Goal: Task Accomplishment & Management: Manage account settings

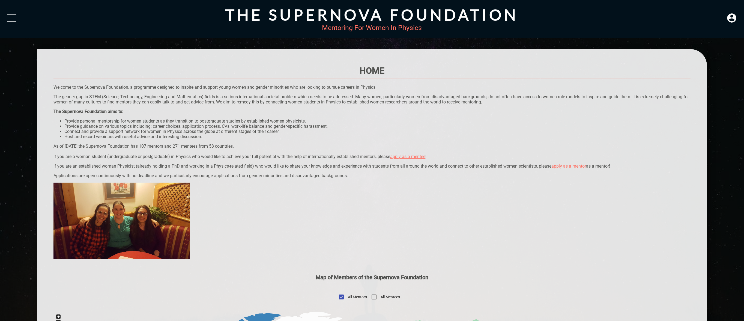
click at [739, 17] on div "The Supernova Foundation Mentoring For Women In Physics" at bounding box center [372, 19] width 744 height 38
click at [734, 17] on icon at bounding box center [731, 17] width 9 height 9
click at [712, 20] on div "LOGIN" at bounding box center [714, 16] width 18 height 11
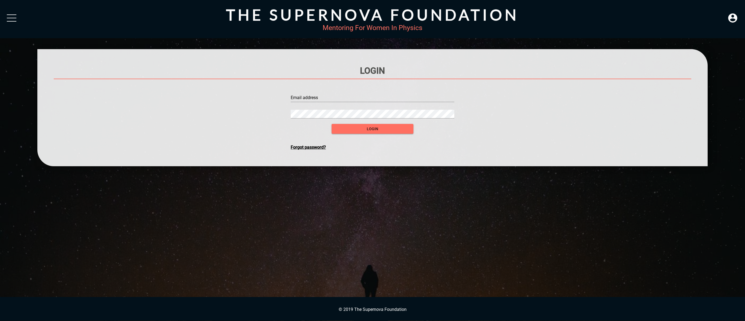
drag, startPoint x: 374, startPoint y: 89, endPoint x: 373, endPoint y: 94, distance: 4.7
click at [374, 90] on div "Email address" at bounding box center [373, 95] width 164 height 13
click at [370, 96] on input "text" at bounding box center [373, 97] width 164 height 9
type input "[EMAIL_ADDRESS][DOMAIN_NAME]"
click at [373, 131] on span "login" at bounding box center [372, 129] width 73 height 7
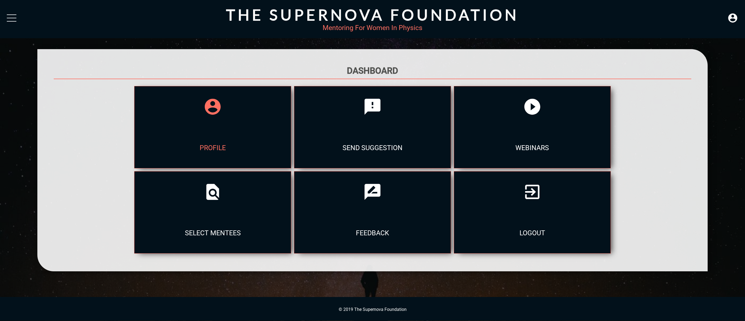
click at [224, 117] on div at bounding box center [213, 106] width 157 height 41
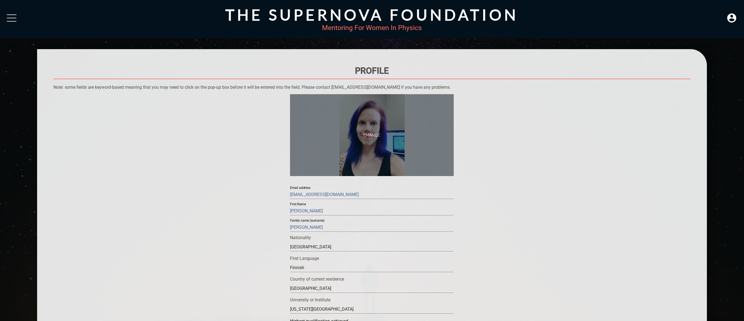
click at [376, 135] on span "CHANGE" at bounding box center [372, 135] width 164 height 82
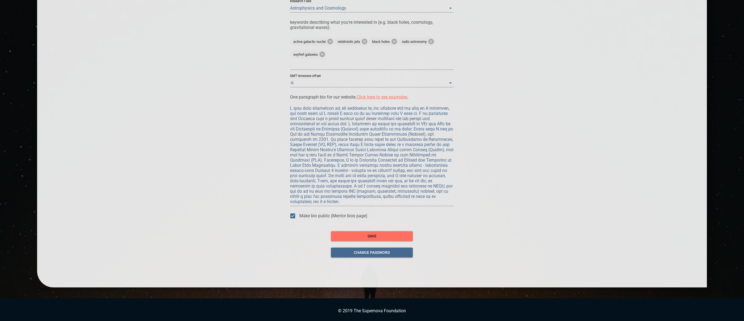
scroll to position [426, 0]
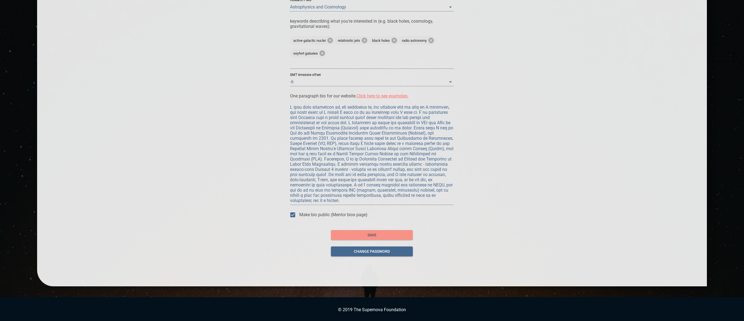
click at [387, 235] on span "save" at bounding box center [371, 235] width 73 height 7
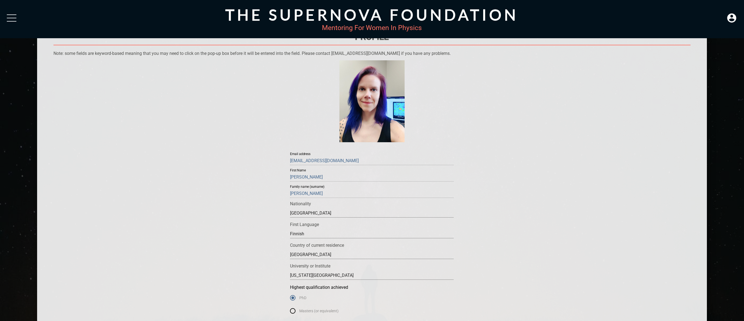
scroll to position [0, 0]
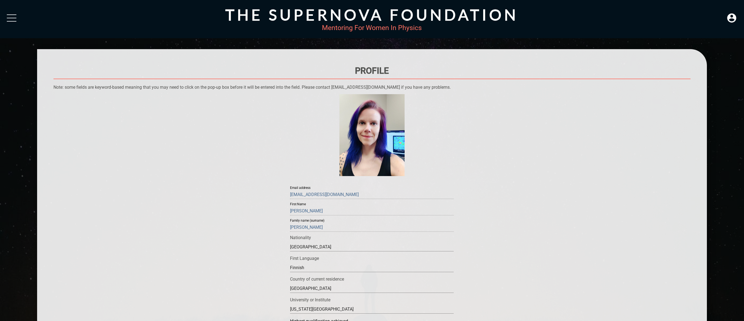
click at [12, 15] on div at bounding box center [12, 19] width 10 height 10
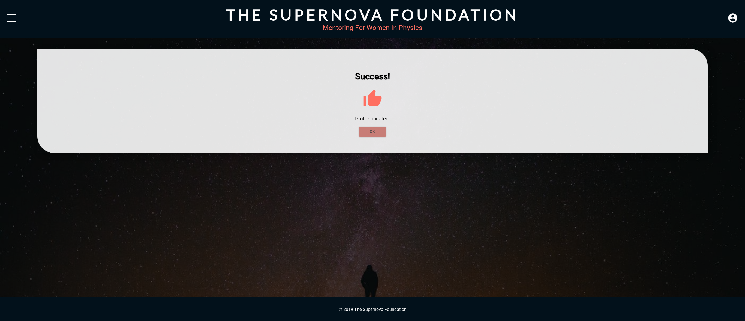
click at [379, 132] on span "OK" at bounding box center [372, 131] width 19 height 7
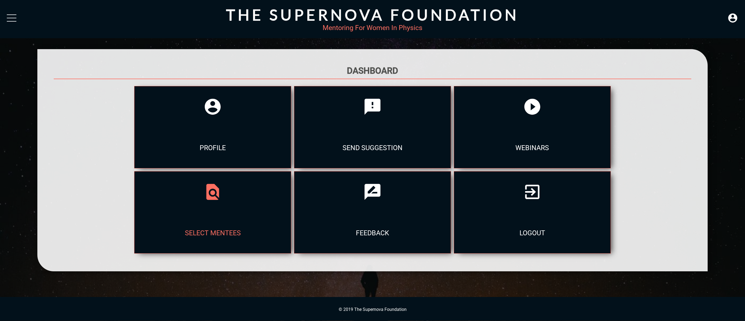
click at [237, 229] on div "select mentees" at bounding box center [213, 232] width 157 height 41
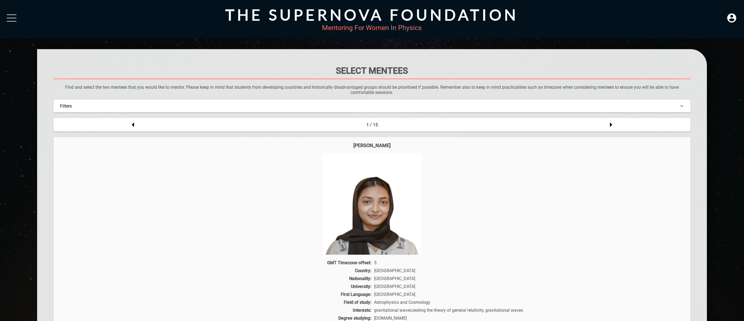
click at [472, 109] on div "Filters" at bounding box center [371, 105] width 637 height 13
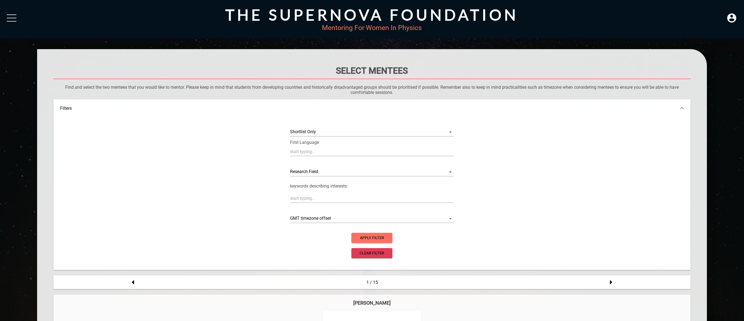
click at [345, 197] on textarea at bounding box center [372, 198] width 164 height 5
click at [345, 172] on Field "​" at bounding box center [372, 172] width 164 height 9
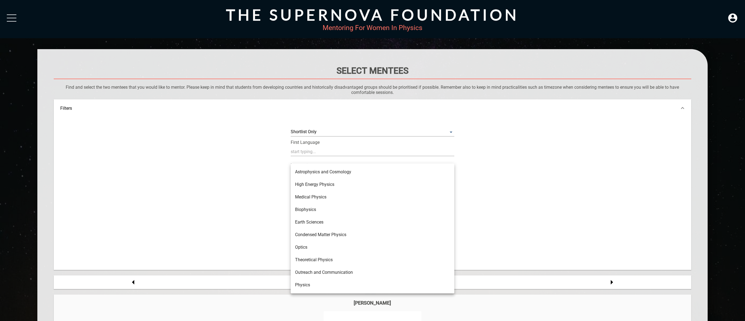
click at [336, 173] on li "Astrophysics and Cosmology" at bounding box center [373, 172] width 164 height 13
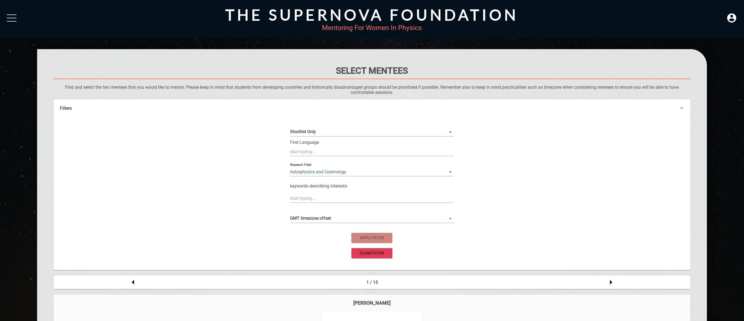
click at [381, 240] on span "apply filter" at bounding box center [372, 237] width 32 height 7
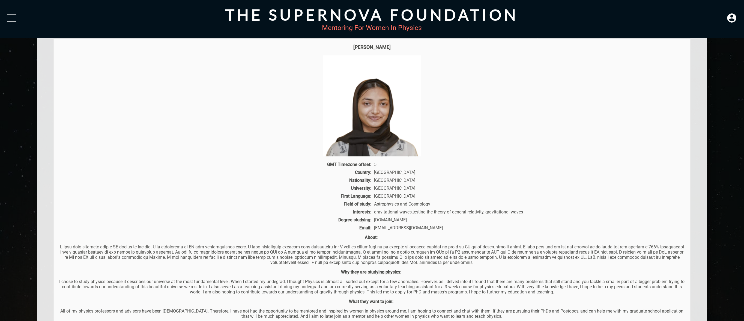
scroll to position [65, 0]
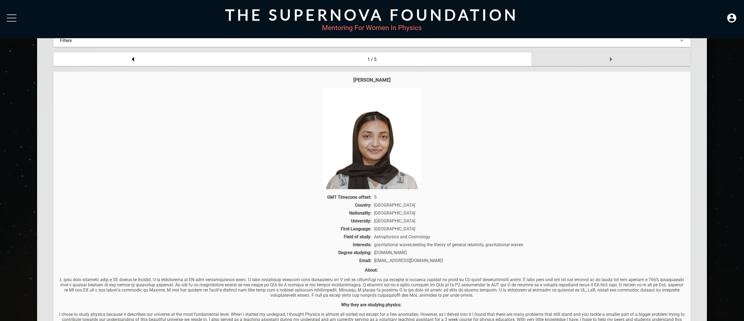
click at [609, 61] on icon at bounding box center [610, 59] width 11 height 11
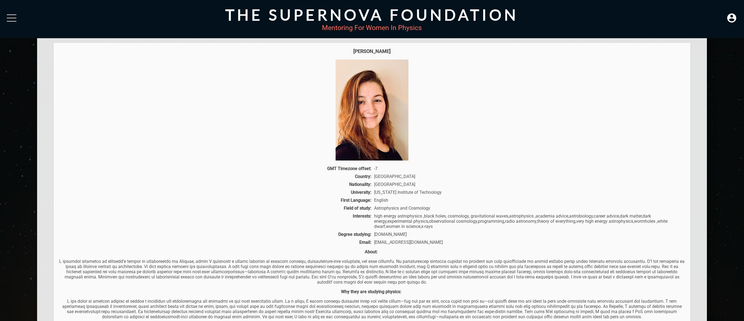
scroll to position [61, 0]
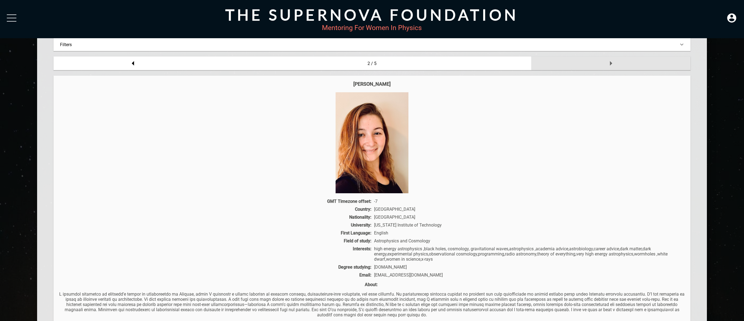
click at [609, 64] on icon at bounding box center [610, 63] width 11 height 11
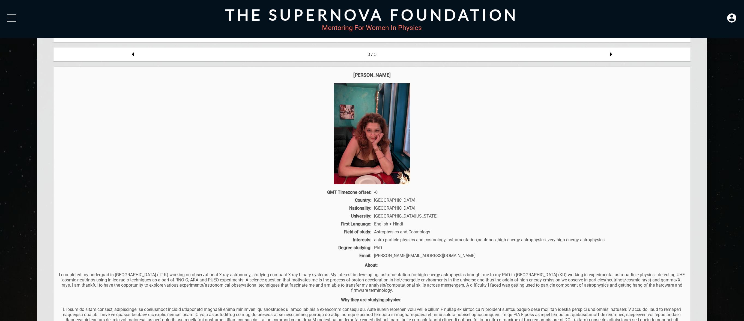
scroll to position [29, 0]
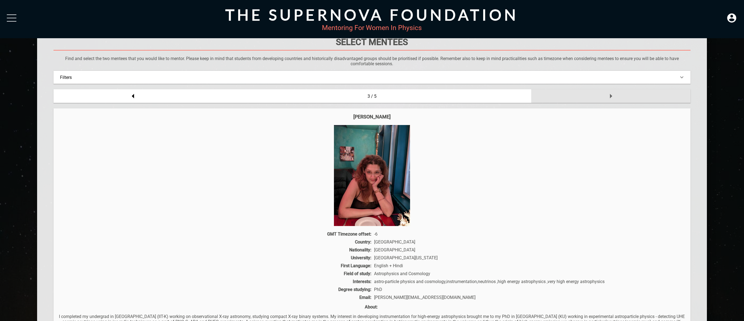
click at [614, 99] on icon at bounding box center [610, 96] width 11 height 11
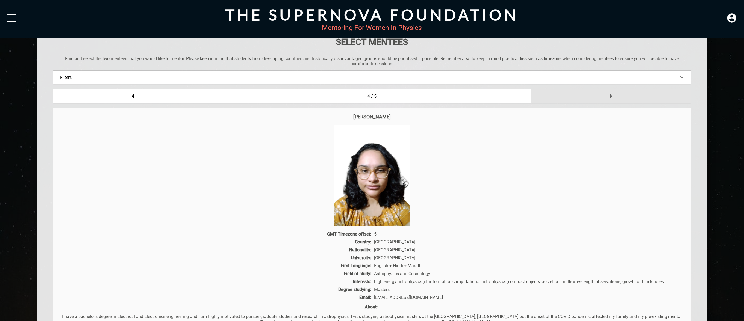
click at [614, 99] on icon at bounding box center [610, 96] width 11 height 11
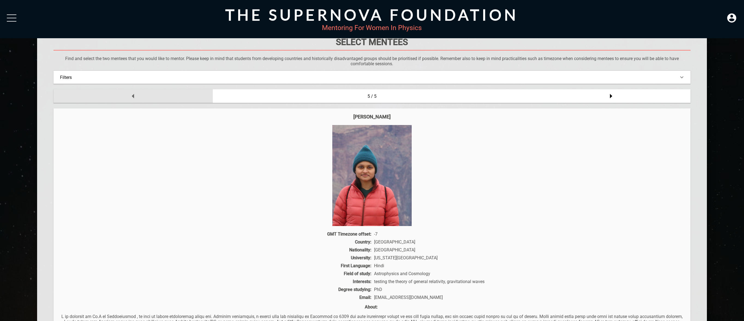
click at [93, 95] on div at bounding box center [132, 96] width 159 height 14
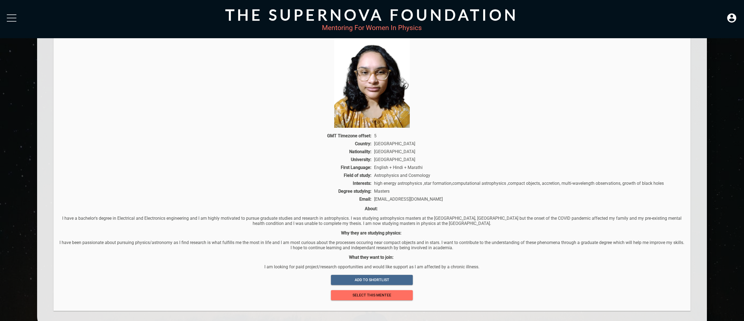
scroll to position [0, 0]
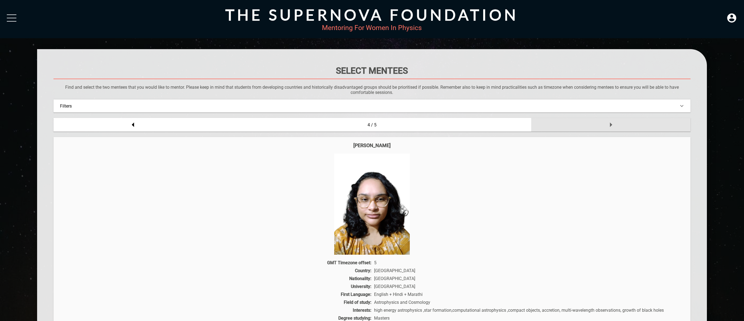
click at [623, 124] on div at bounding box center [610, 125] width 159 height 14
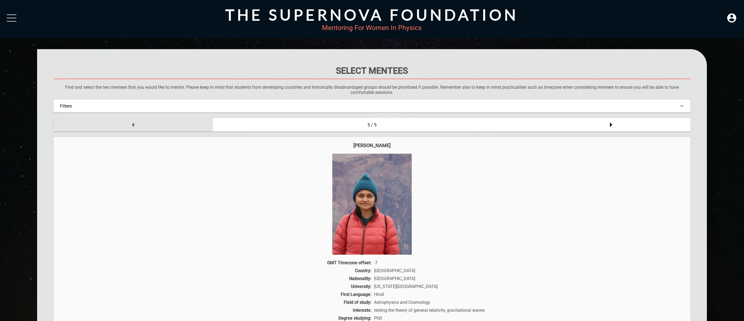
click at [162, 124] on div at bounding box center [132, 125] width 159 height 14
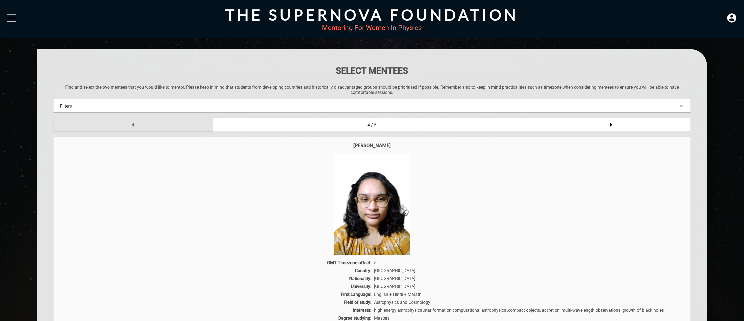
click at [161, 124] on div at bounding box center [132, 125] width 159 height 14
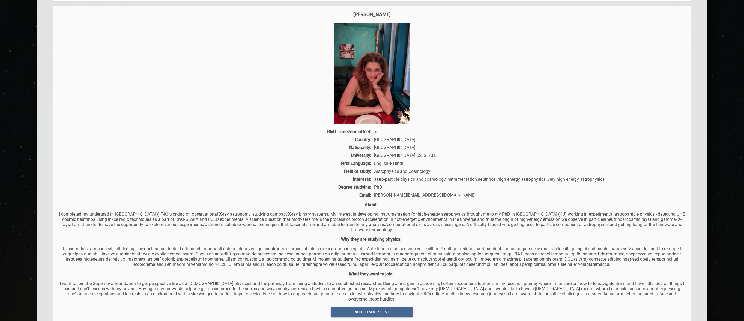
scroll to position [164, 0]
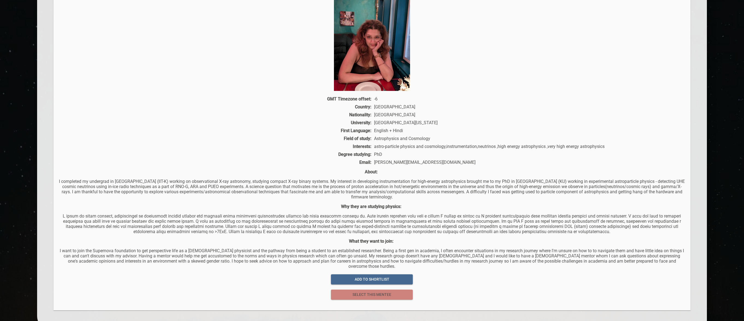
click at [385, 291] on span "select this mentee" at bounding box center [371, 294] width 73 height 7
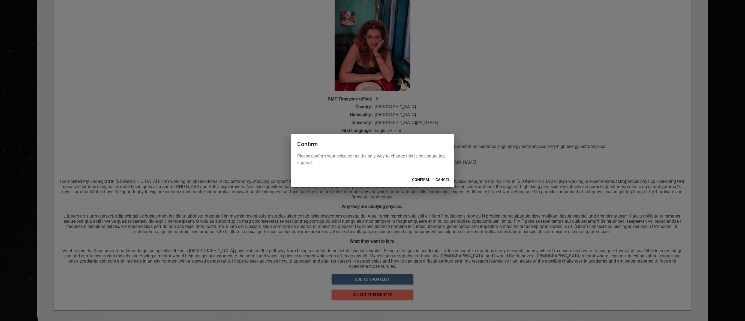
click at [426, 179] on span "CONFIRM" at bounding box center [420, 179] width 17 height 7
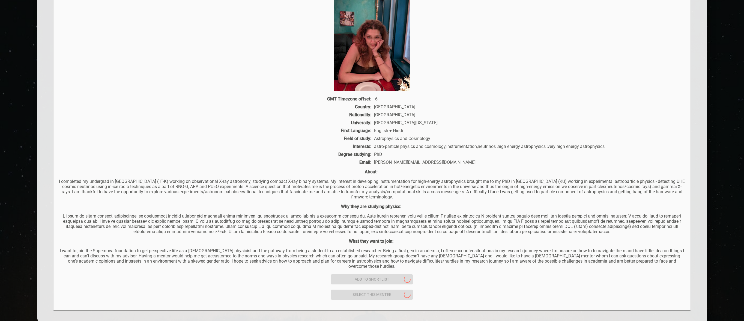
scroll to position [0, 0]
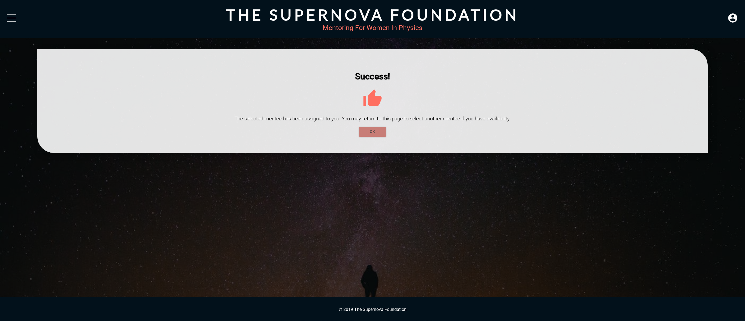
click at [379, 129] on span "OK" at bounding box center [372, 131] width 19 height 7
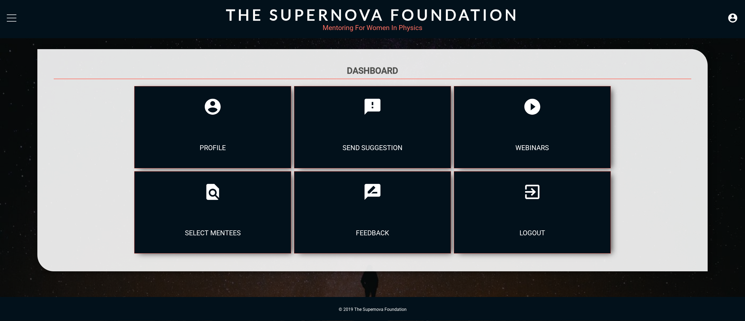
click at [16, 19] on div at bounding box center [12, 19] width 10 height 10
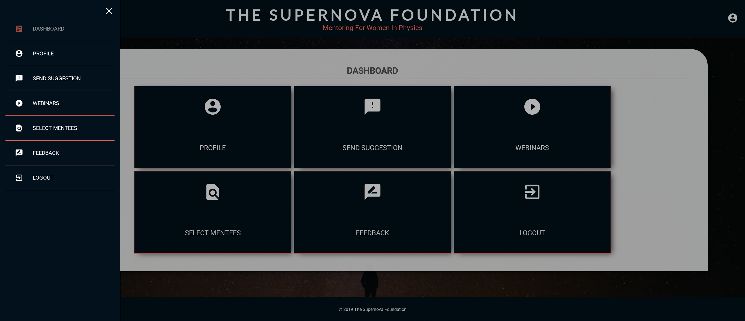
click at [59, 31] on div "dashboard" at bounding box center [74, 28] width 82 height 7
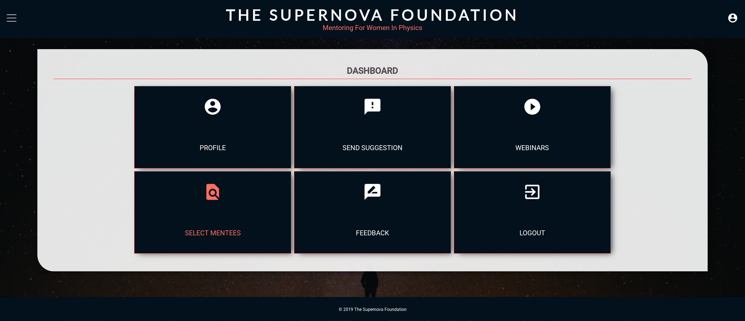
click at [215, 205] on div at bounding box center [213, 191] width 157 height 41
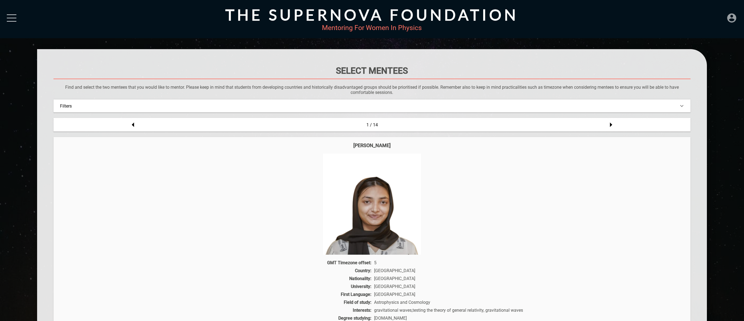
click at [730, 17] on icon at bounding box center [731, 17] width 9 height 9
click at [305, 77] on div "Select Mentees" at bounding box center [371, 72] width 637 height 14
click at [12, 18] on div at bounding box center [12, 18] width 10 height 1
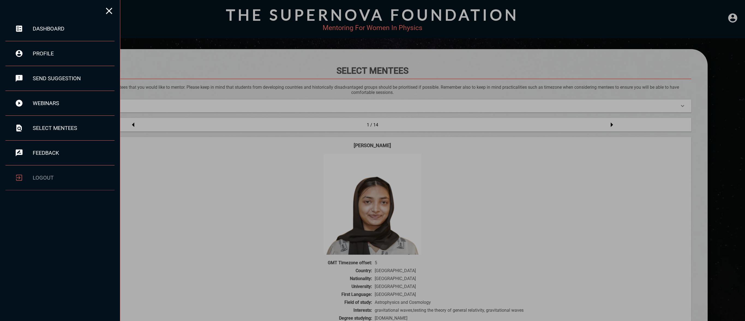
click at [66, 179] on div "logout" at bounding box center [74, 177] width 82 height 7
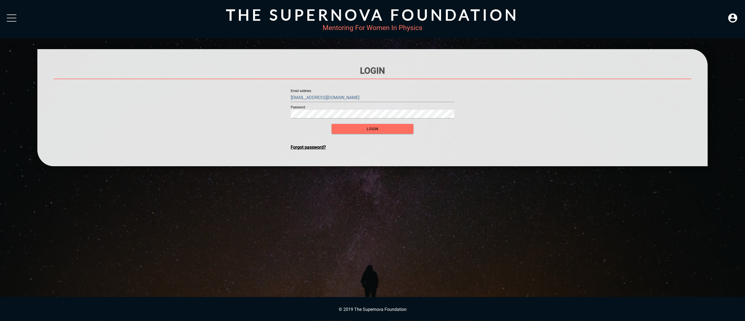
click at [219, 113] on div "Login Email address [EMAIL_ADDRESS][DOMAIN_NAME] Password login Forgot password?" at bounding box center [373, 107] width 638 height 84
click at [14, 19] on div at bounding box center [12, 19] width 10 height 10
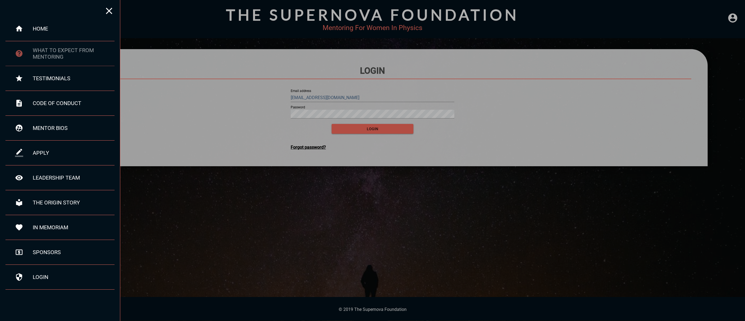
click at [49, 56] on div "what to expect from mentoring" at bounding box center [74, 53] width 82 height 13
